Goal: Information Seeking & Learning: Check status

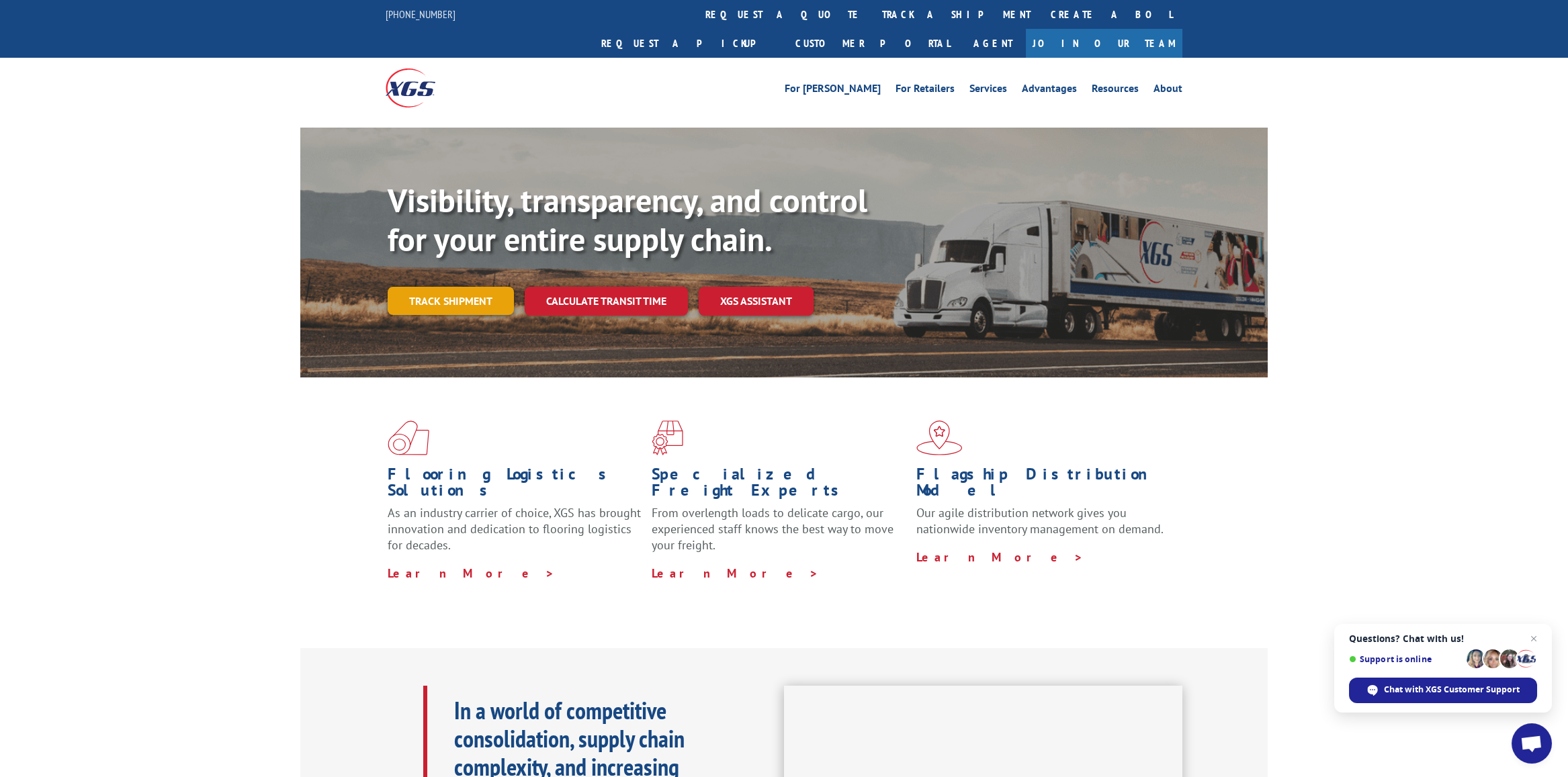
click at [456, 287] on link "Track shipment" at bounding box center [451, 301] width 126 height 29
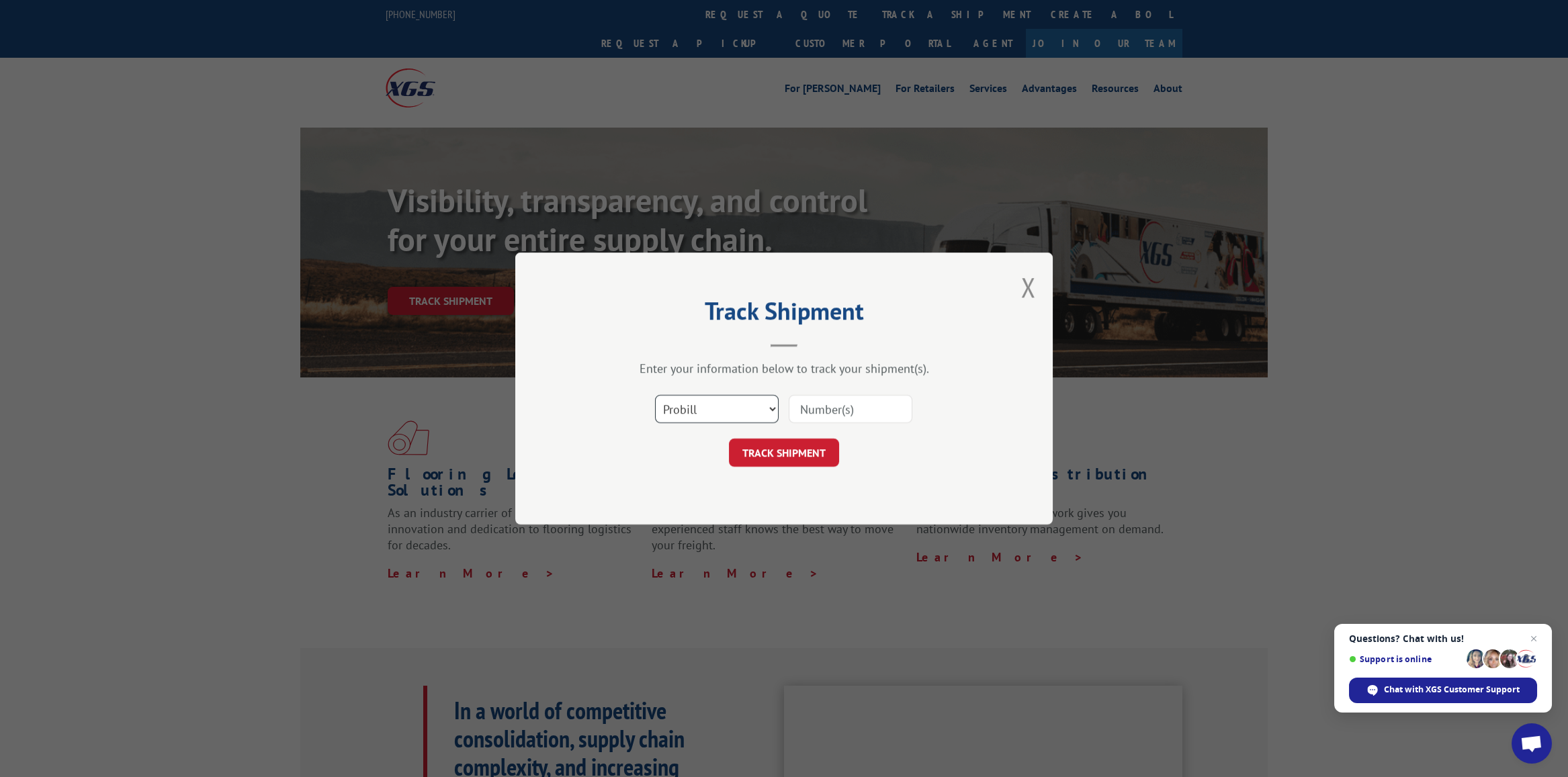
click at [742, 409] on select "Select category... Probill BOL PO" at bounding box center [716, 409] width 123 height 29
select select "bol"
click at [655, 395] on select "Select category... Probill BOL PO" at bounding box center [716, 409] width 123 height 29
click at [812, 409] on input at bounding box center [849, 409] width 123 height 29
type input "2878885"
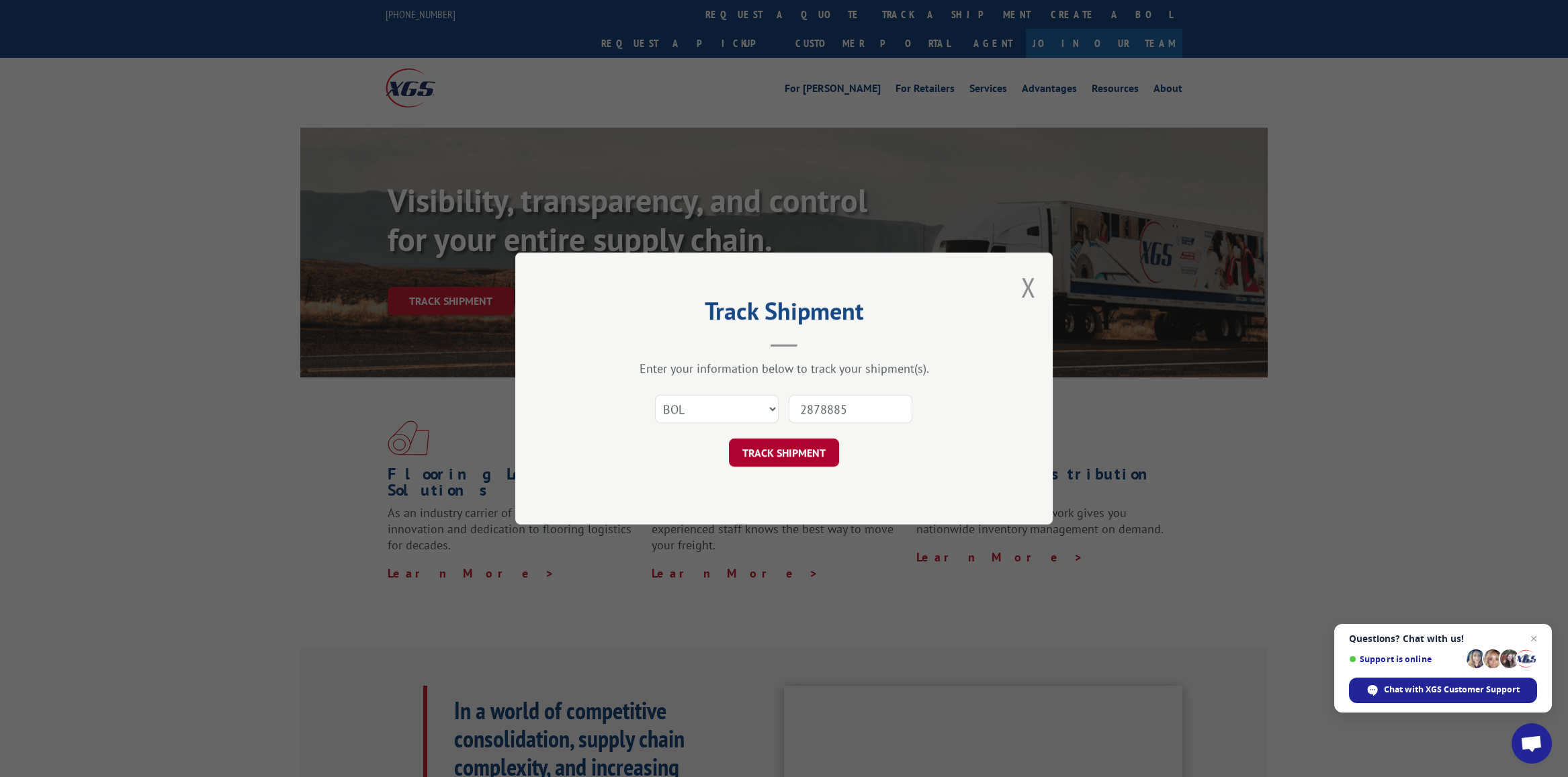
click at [785, 449] on button "TRACK SHIPMENT" at bounding box center [783, 453] width 110 height 29
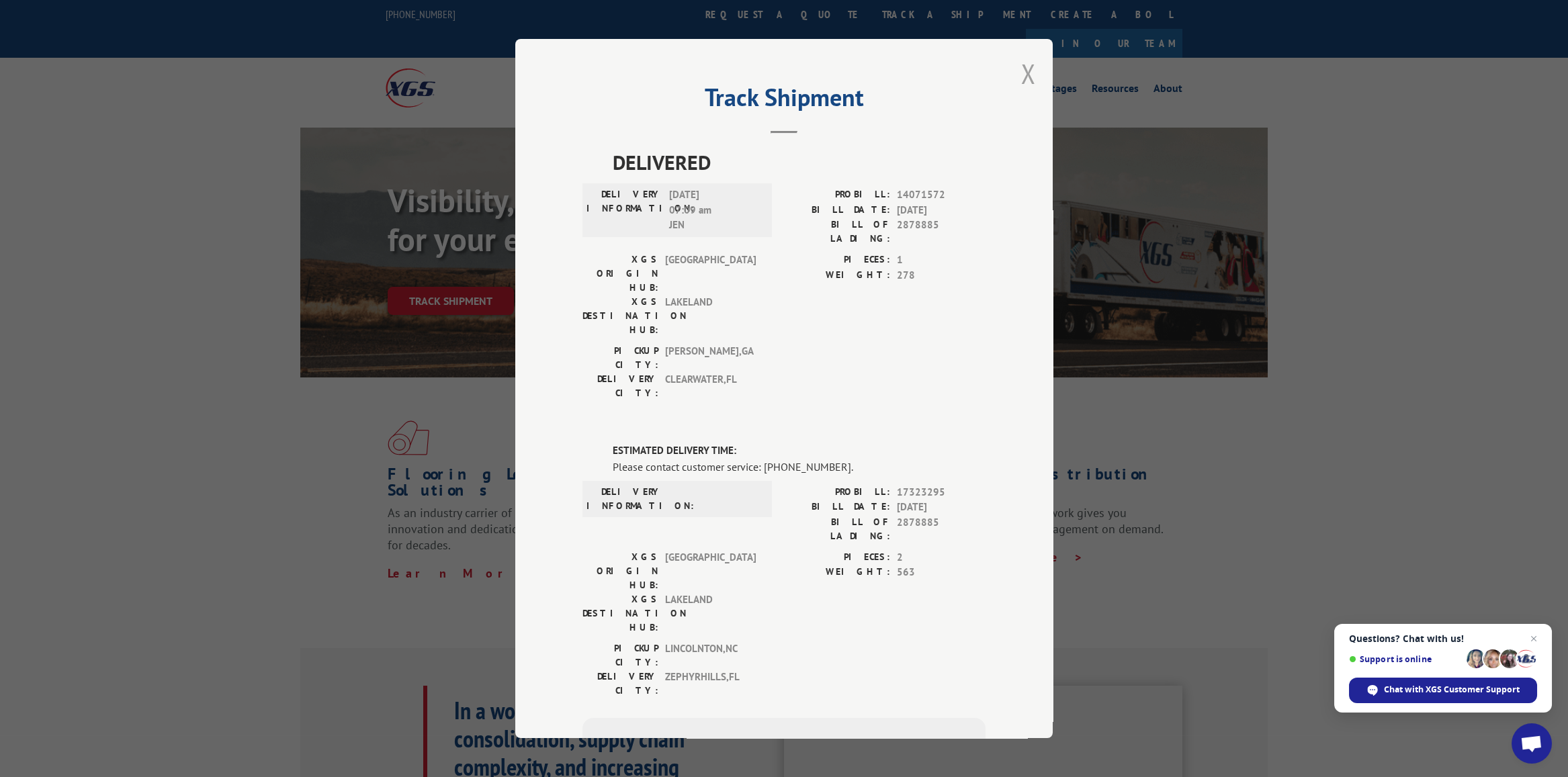
click at [1022, 75] on button "Close modal" at bounding box center [1028, 73] width 15 height 35
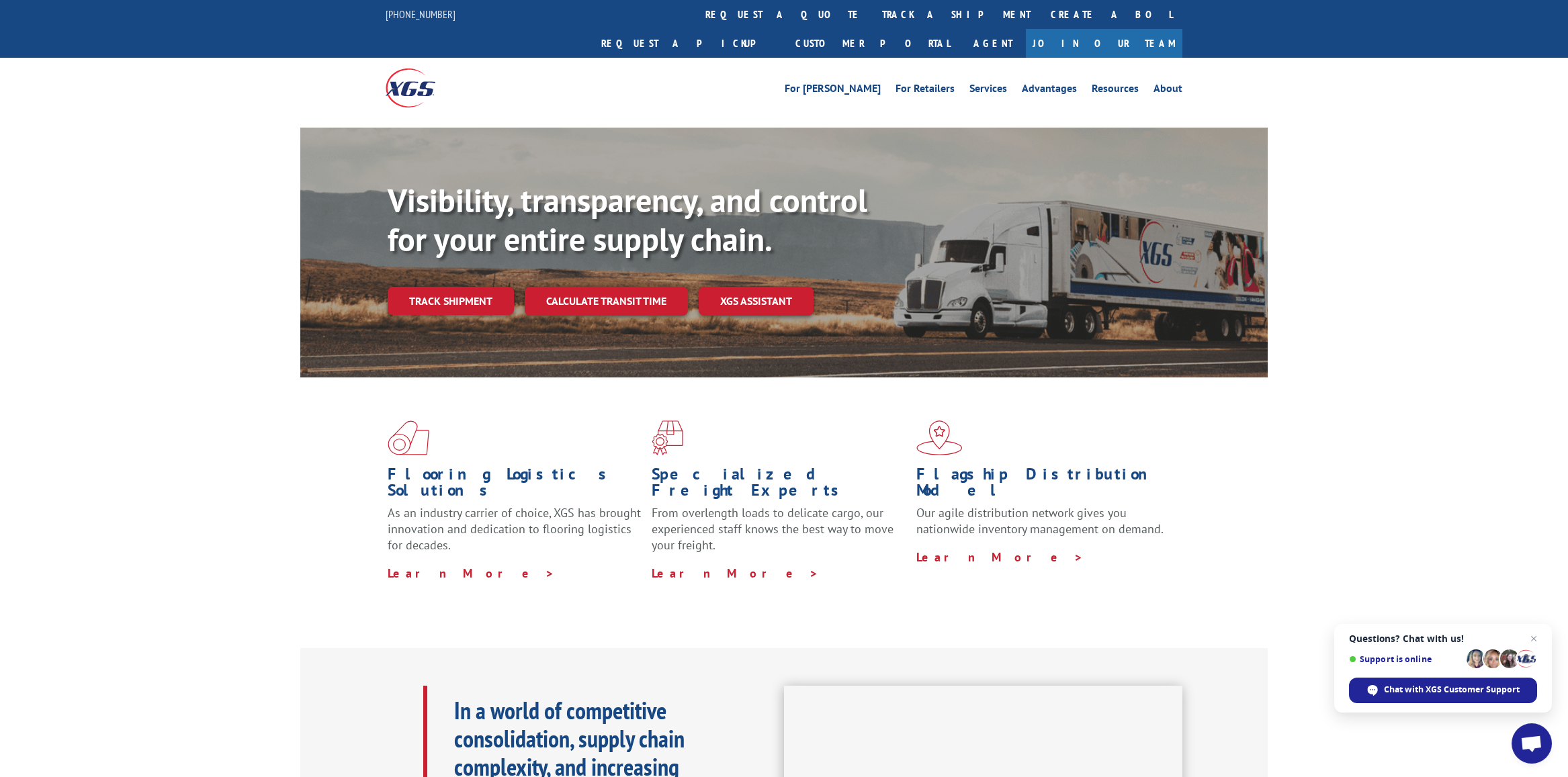
click at [481, 289] on div "Visibility, transparency, and control for your entire supply chain. Track shipm…" at bounding box center [828, 274] width 880 height 187
click at [479, 287] on link "Track shipment" at bounding box center [451, 301] width 126 height 29
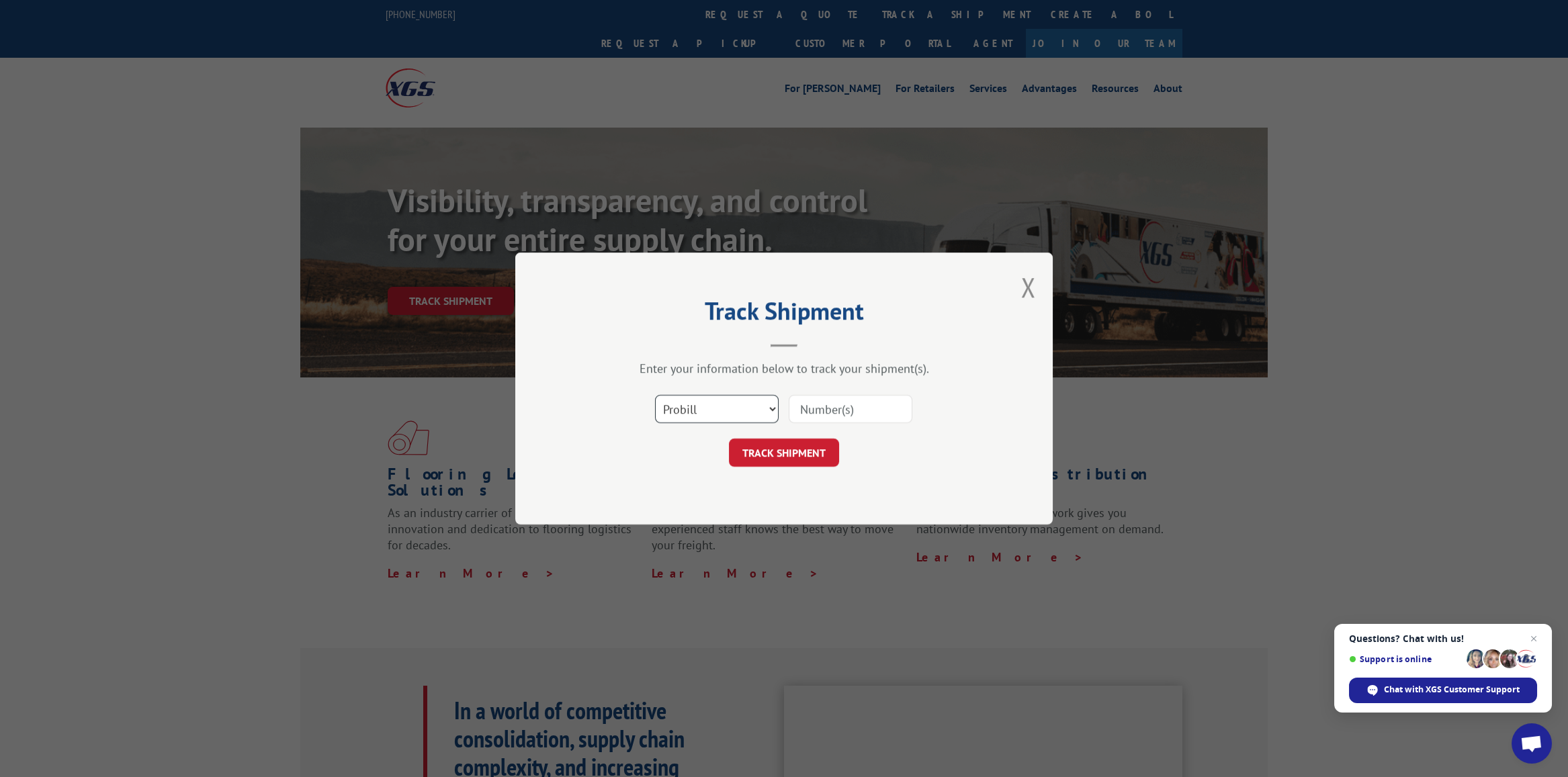
click at [722, 395] on select "Select category... Probill BOL PO" at bounding box center [716, 409] width 123 height 29
select select "bol"
click at [655, 395] on select "Select category... Probill BOL PO" at bounding box center [716, 409] width 123 height 29
click at [783, 423] on div "Select category... Probill BOL PO" at bounding box center [784, 409] width 403 height 44
click at [827, 407] on input at bounding box center [849, 409] width 123 height 29
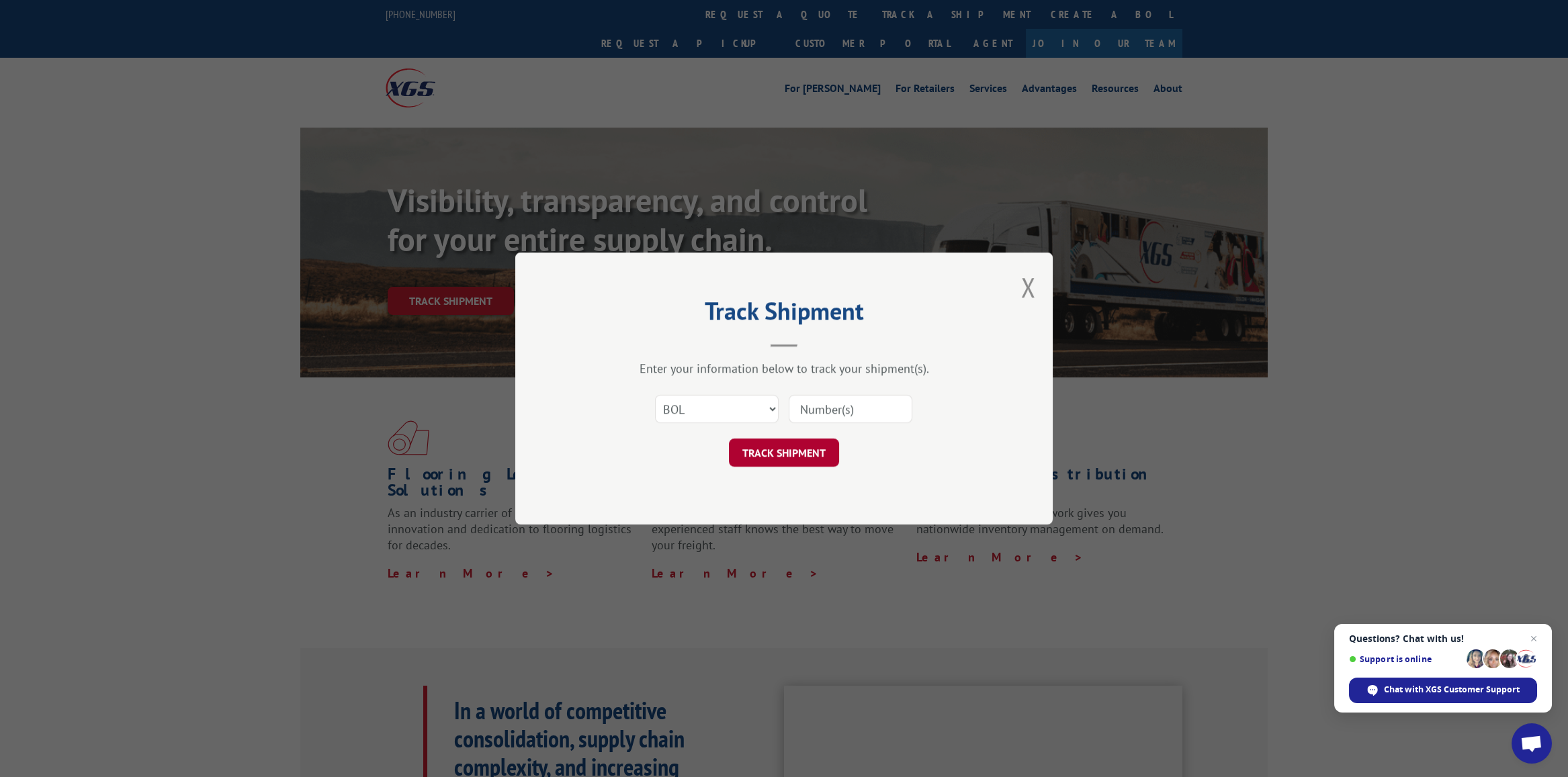
type input "2878885"
click at [788, 462] on button "TRACK SHIPMENT" at bounding box center [783, 453] width 110 height 29
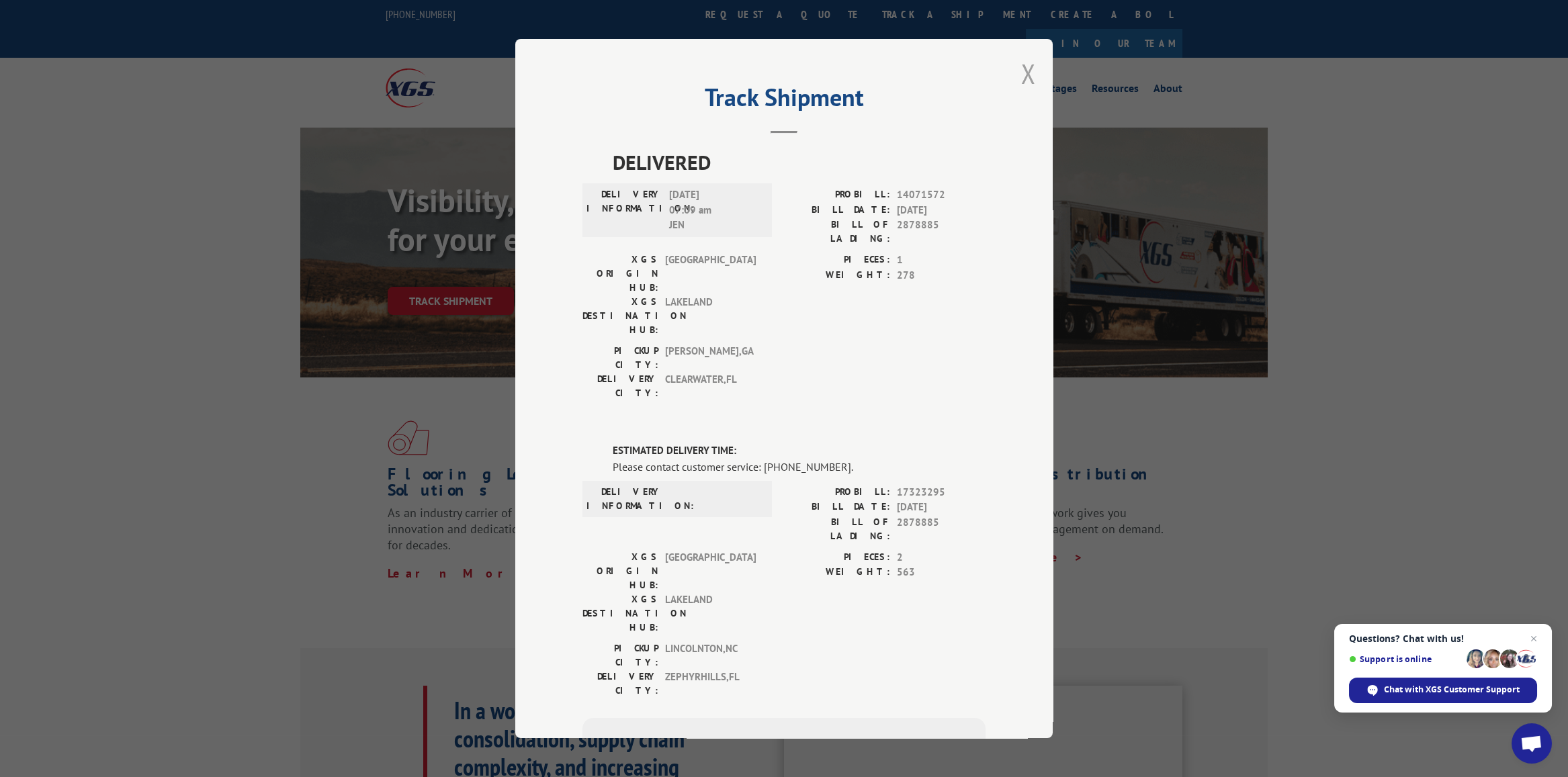
click at [1022, 76] on button "Close modal" at bounding box center [1028, 73] width 15 height 35
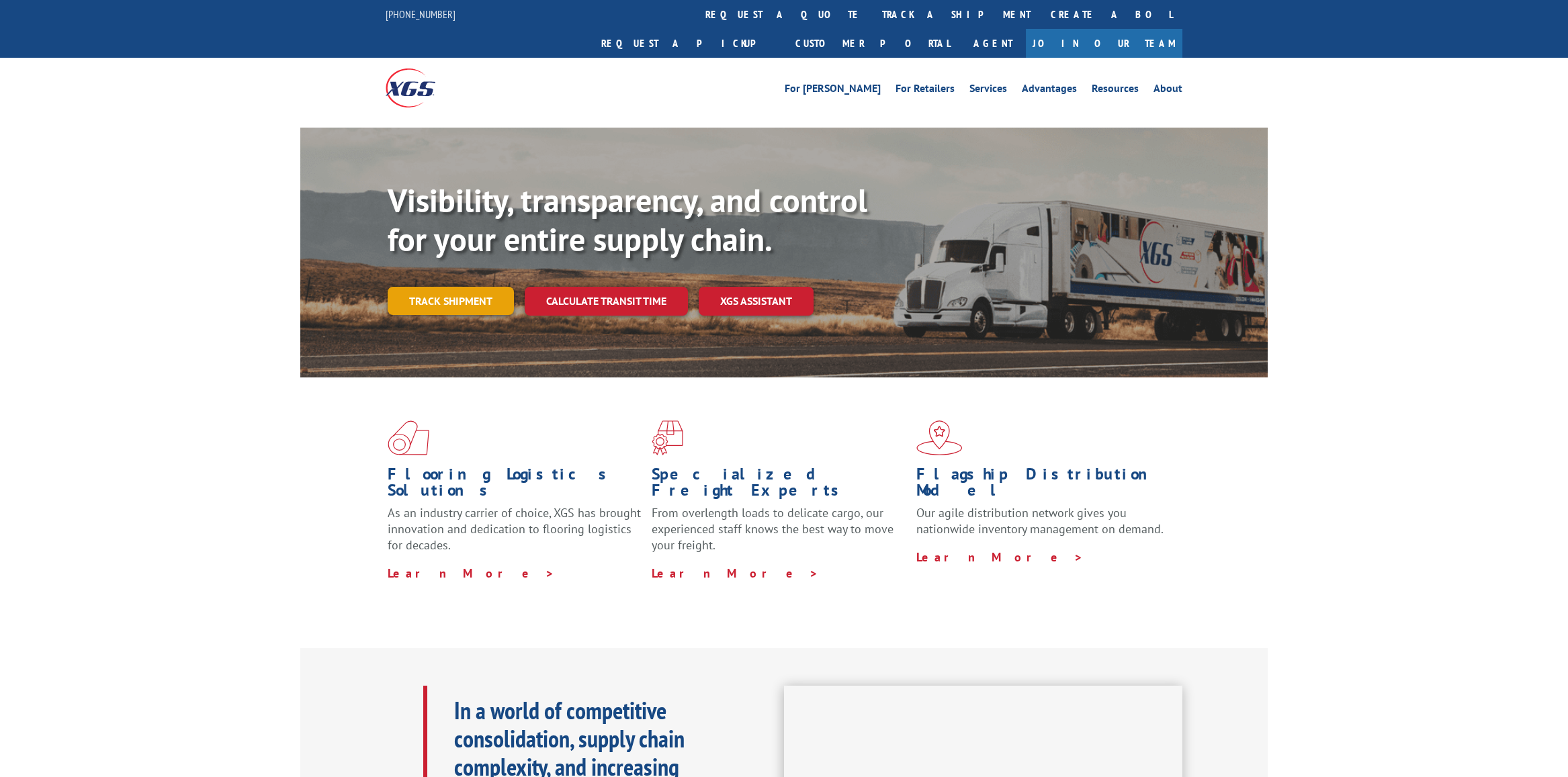
click at [469, 287] on link "Track shipment" at bounding box center [451, 301] width 126 height 29
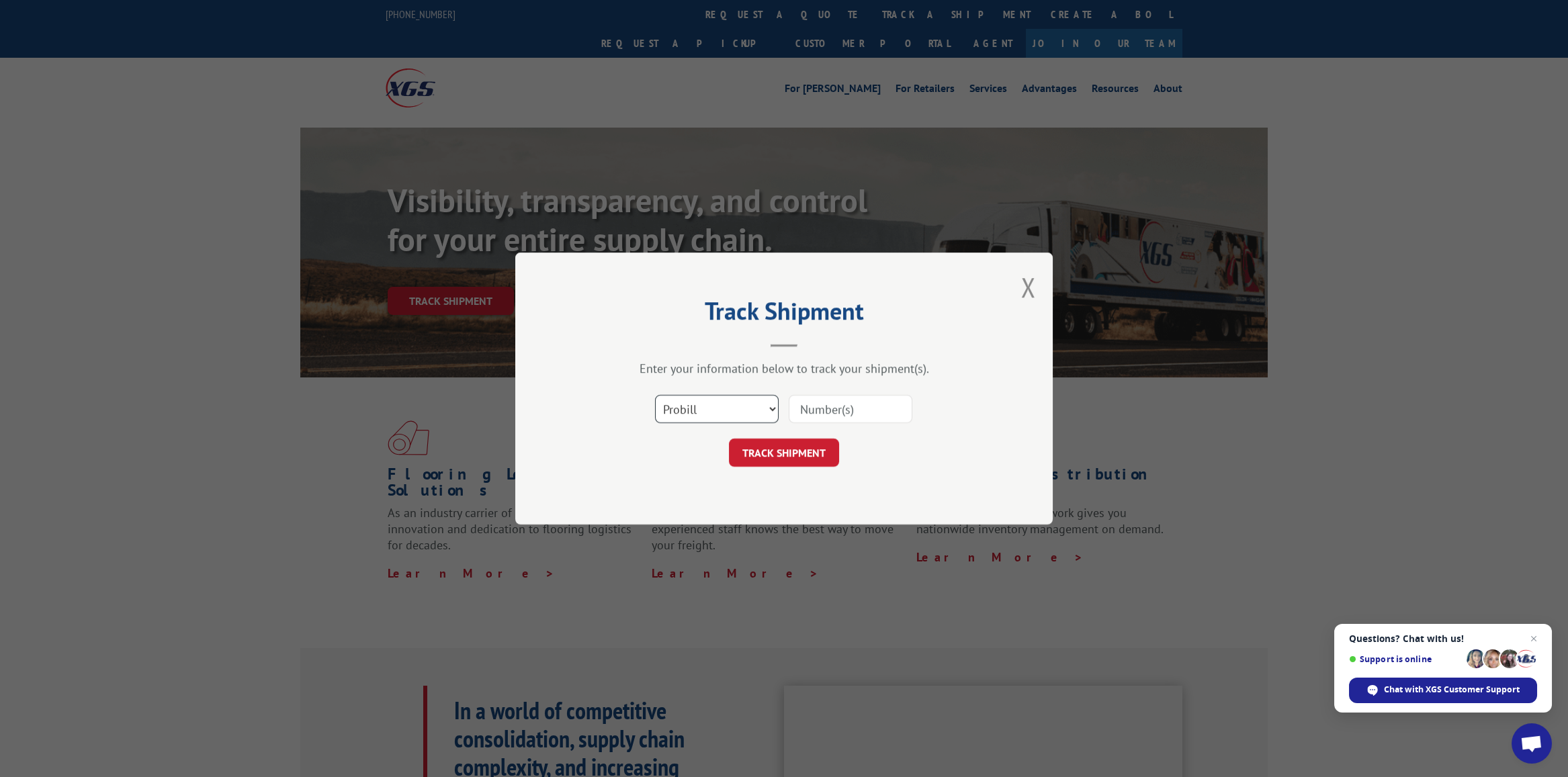
click at [745, 407] on select "Select category... Probill BOL PO" at bounding box center [716, 409] width 123 height 29
select select "bol"
click at [655, 395] on select "Select category... Probill BOL PO" at bounding box center [716, 409] width 123 height 29
click at [808, 415] on input at bounding box center [849, 409] width 123 height 29
type input "2878885"
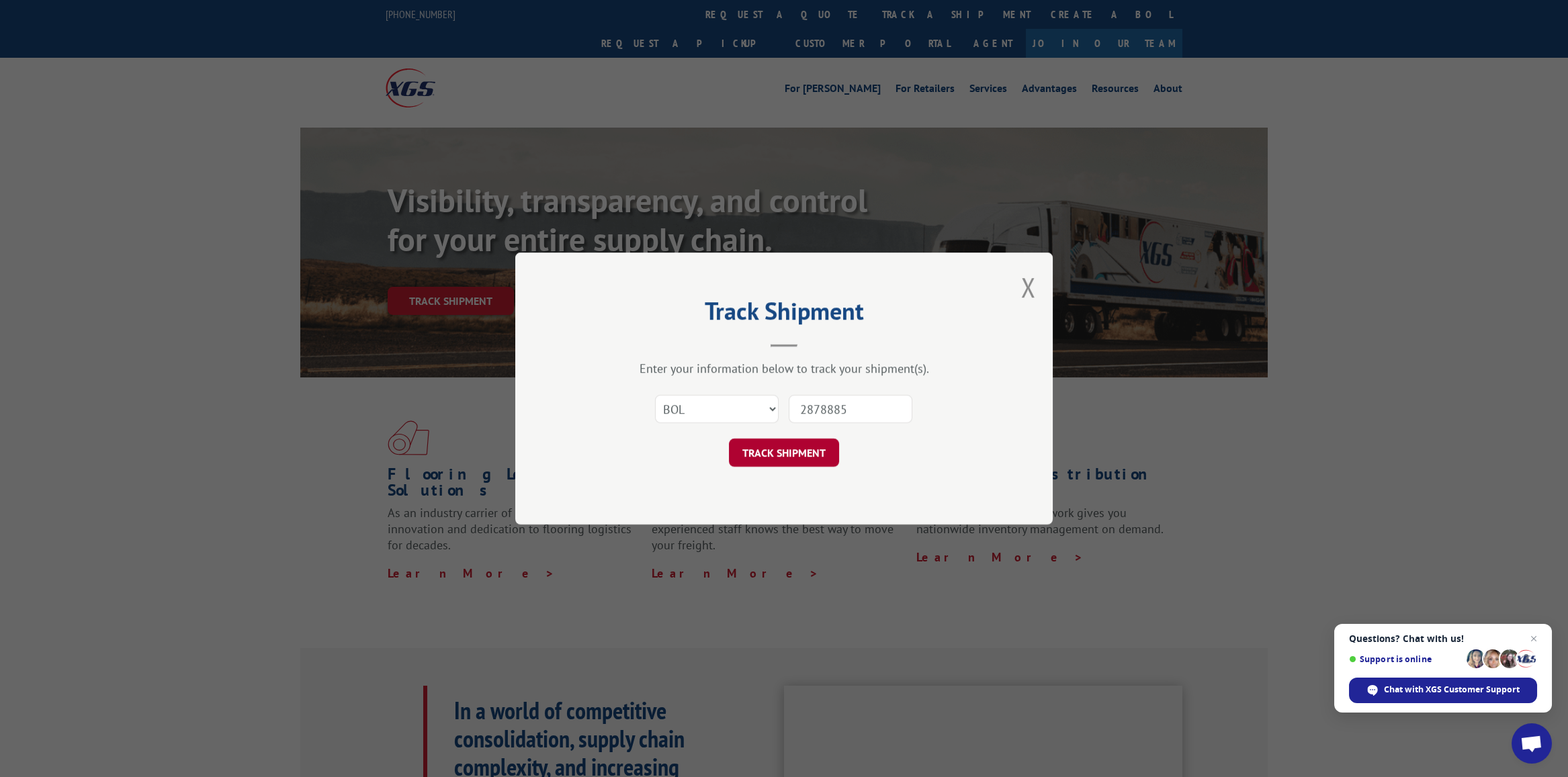
click at [785, 459] on button "TRACK SHIPMENT" at bounding box center [783, 453] width 110 height 29
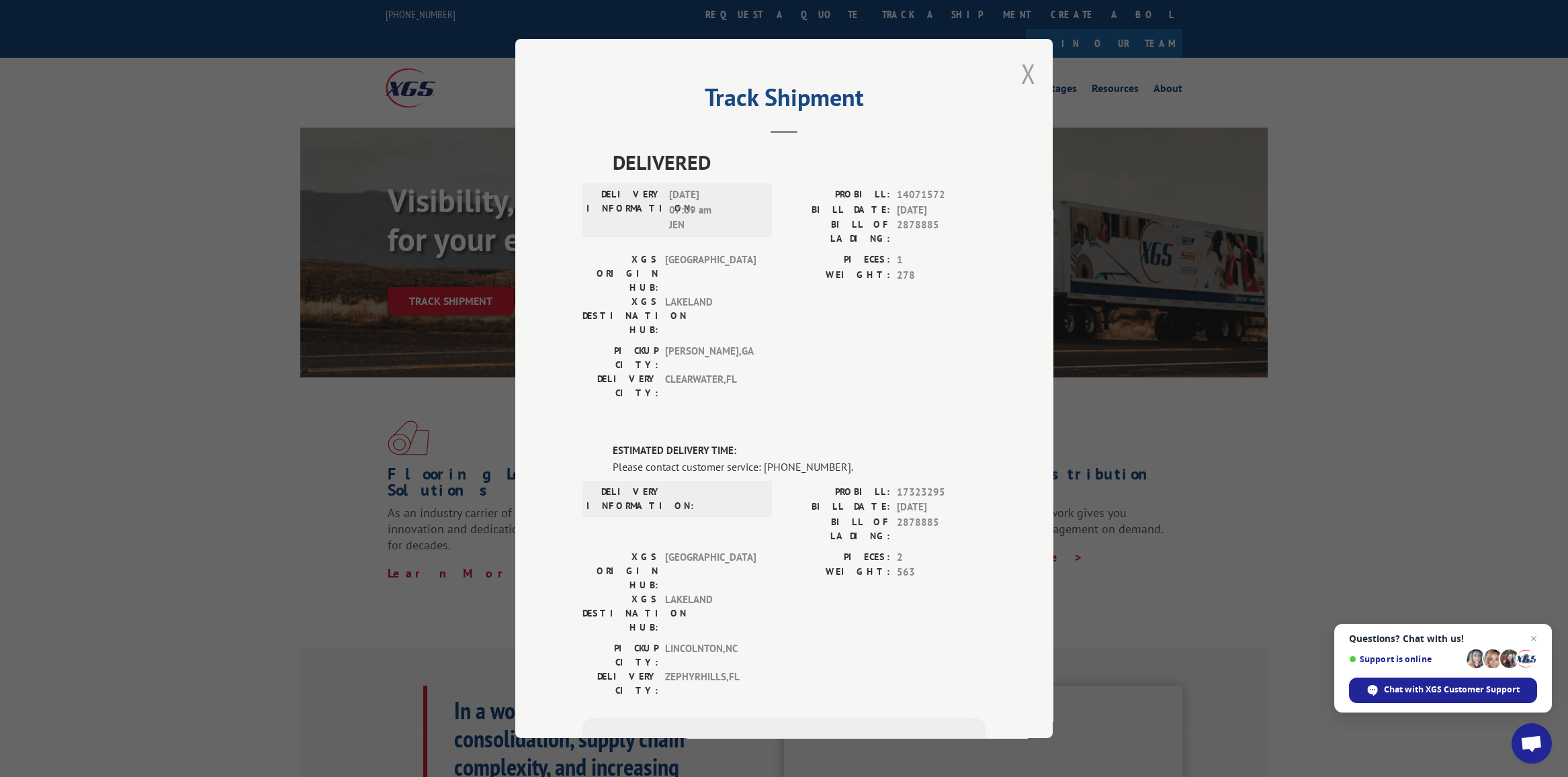
click at [1021, 72] on button "Close modal" at bounding box center [1028, 73] width 15 height 35
